Goal: Information Seeking & Learning: Learn about a topic

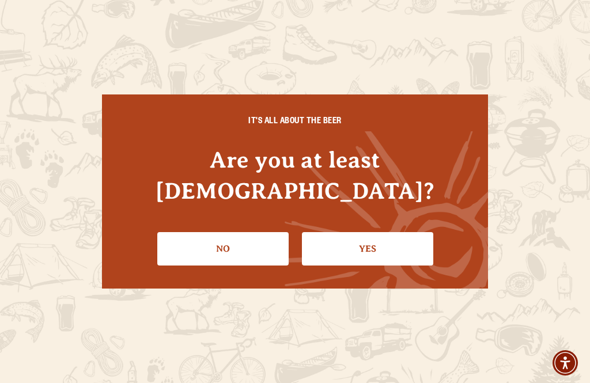
click at [372, 239] on link "Yes" at bounding box center [367, 248] width 131 height 33
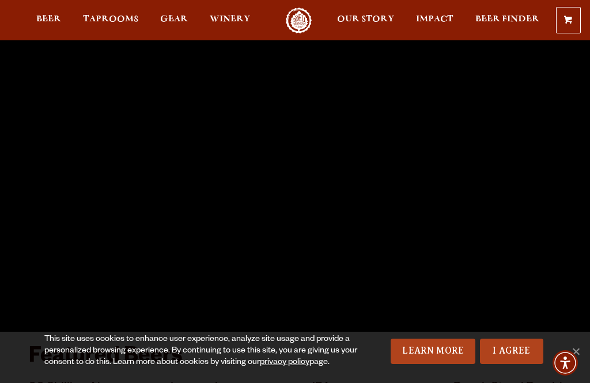
click at [517, 355] on link "I Agree" at bounding box center [511, 351] width 63 height 25
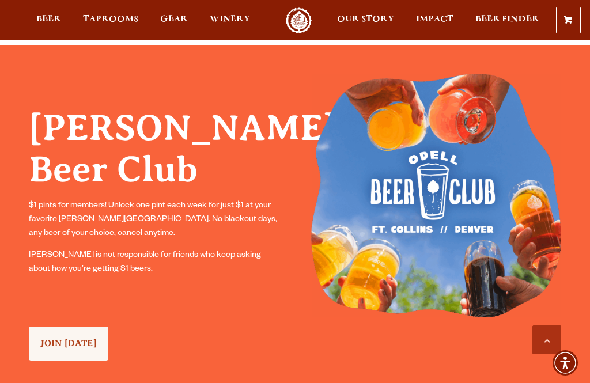
scroll to position [779, 0]
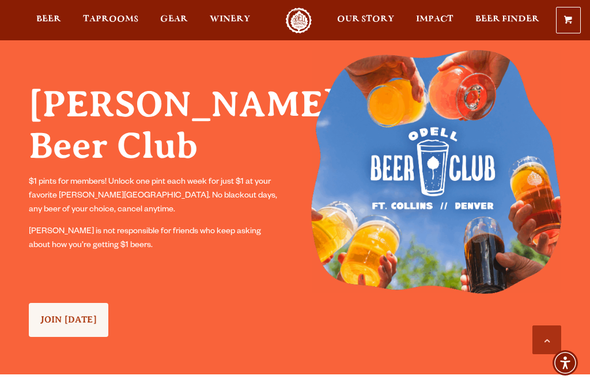
click at [101, 326] on link "JOIN TODAY" at bounding box center [69, 320] width 80 height 34
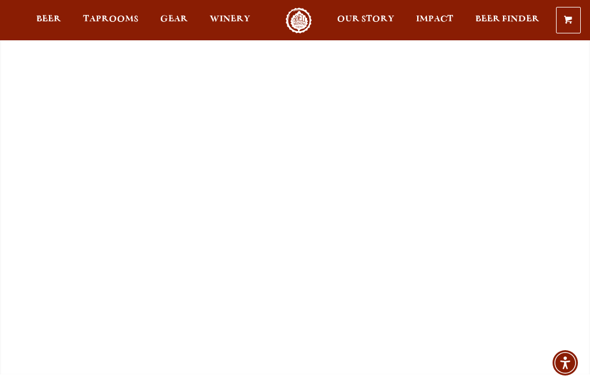
click at [179, 24] on span "Gear" at bounding box center [174, 18] width 28 height 9
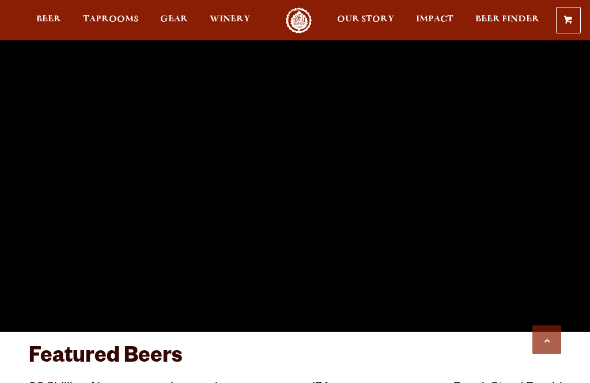
scroll to position [816, 0]
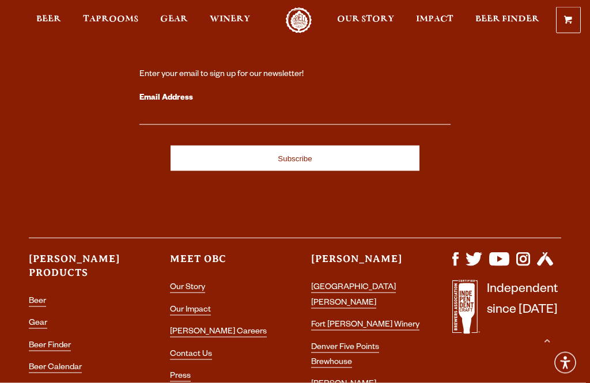
scroll to position [2949, 0]
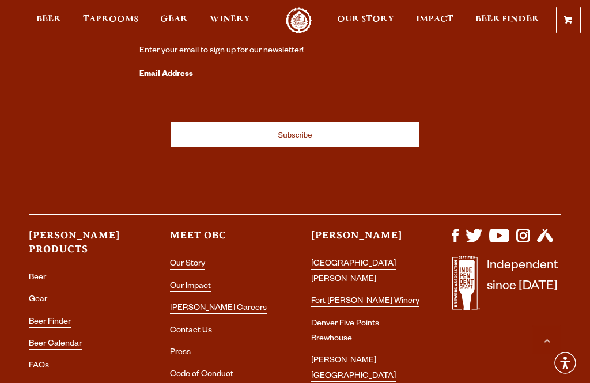
click at [379, 260] on link "[GEOGRAPHIC_DATA][PERSON_NAME]" at bounding box center [353, 272] width 85 height 25
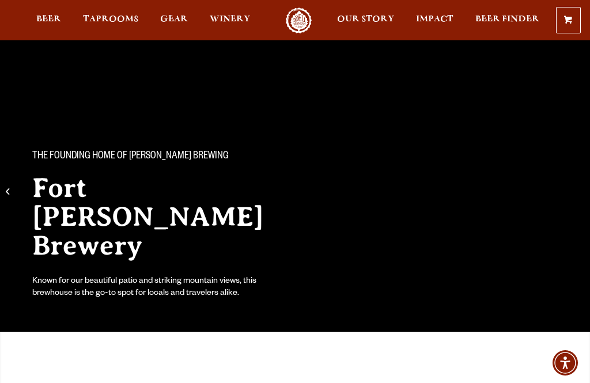
click at [172, 21] on span "Gear" at bounding box center [174, 18] width 28 height 9
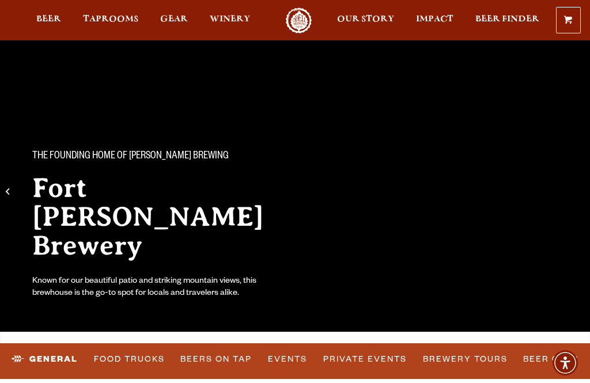
click at [47, 23] on span "Beer" at bounding box center [48, 18] width 25 height 9
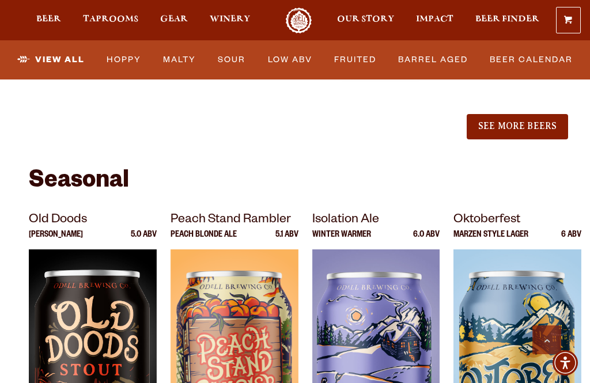
scroll to position [1552, 0]
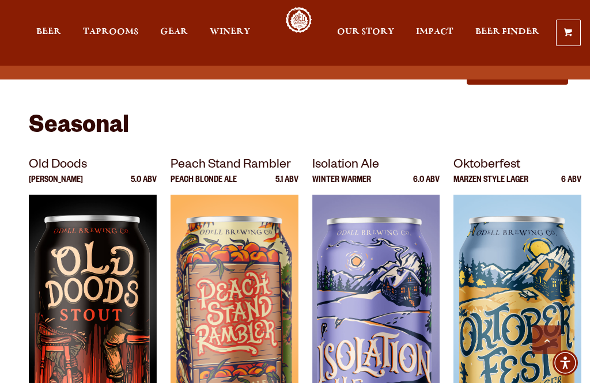
click at [383, 210] on img at bounding box center [376, 339] width 128 height 288
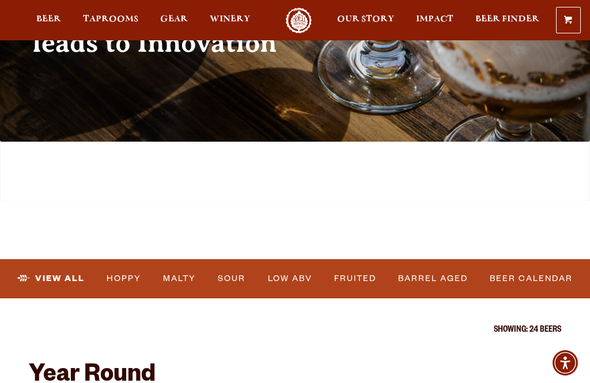
scroll to position [0, 0]
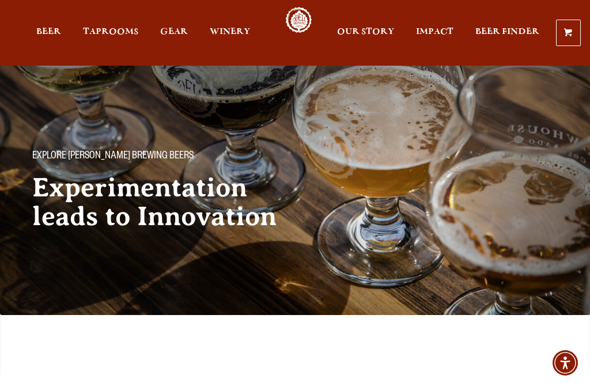
click at [110, 29] on span "Taprooms" at bounding box center [110, 31] width 55 height 9
